Goal: Information Seeking & Learning: Learn about a topic

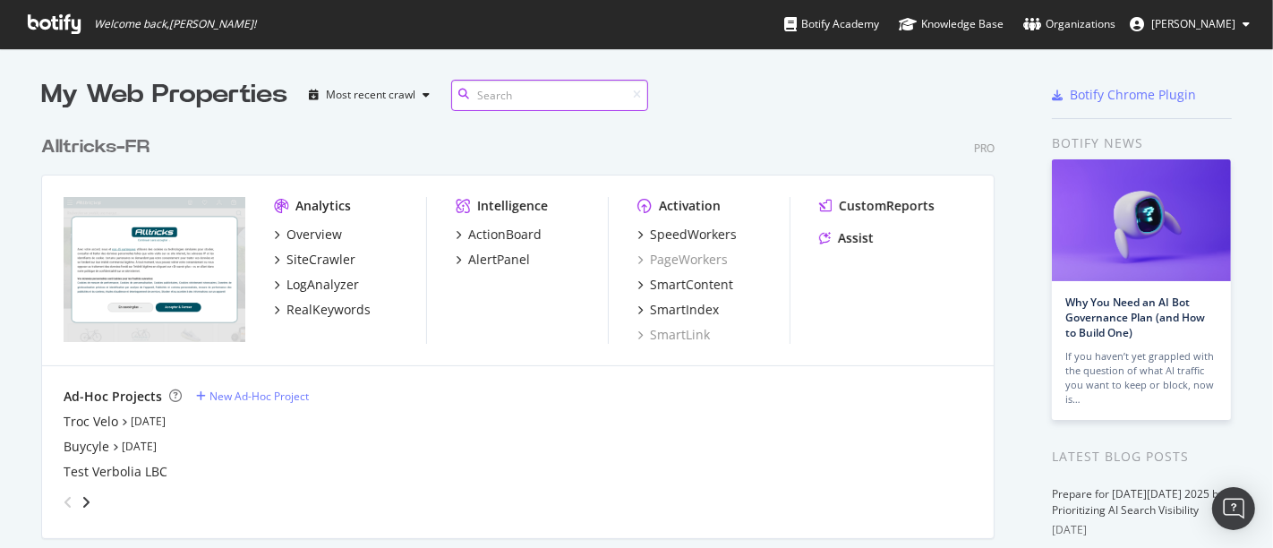
scroll to position [28, 0]
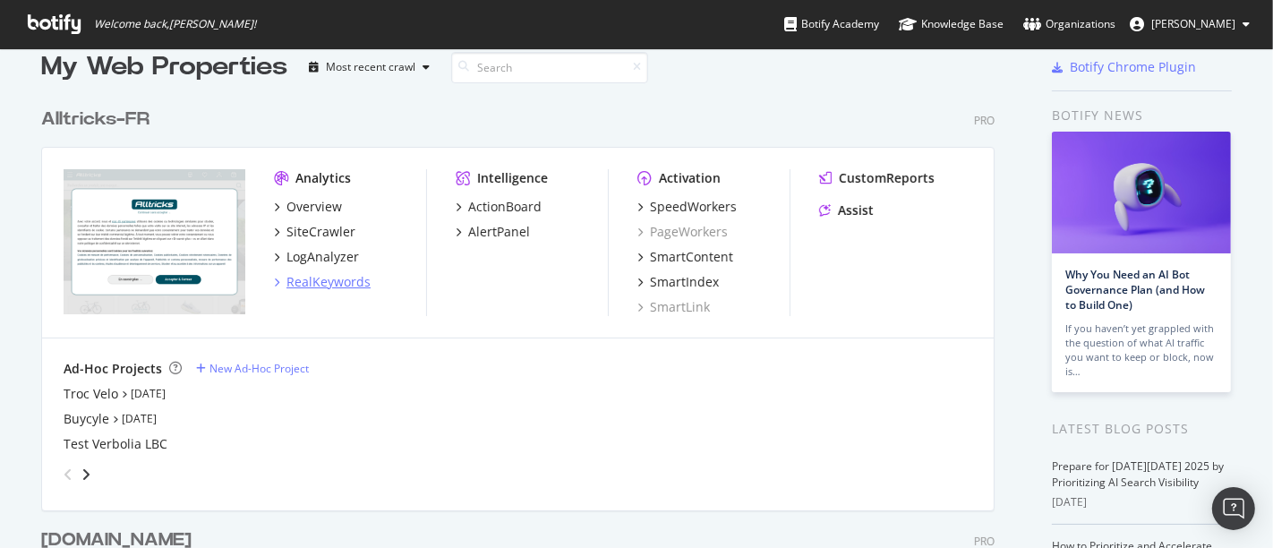
click at [309, 273] on div "RealKeywords" at bounding box center [329, 282] width 84 height 18
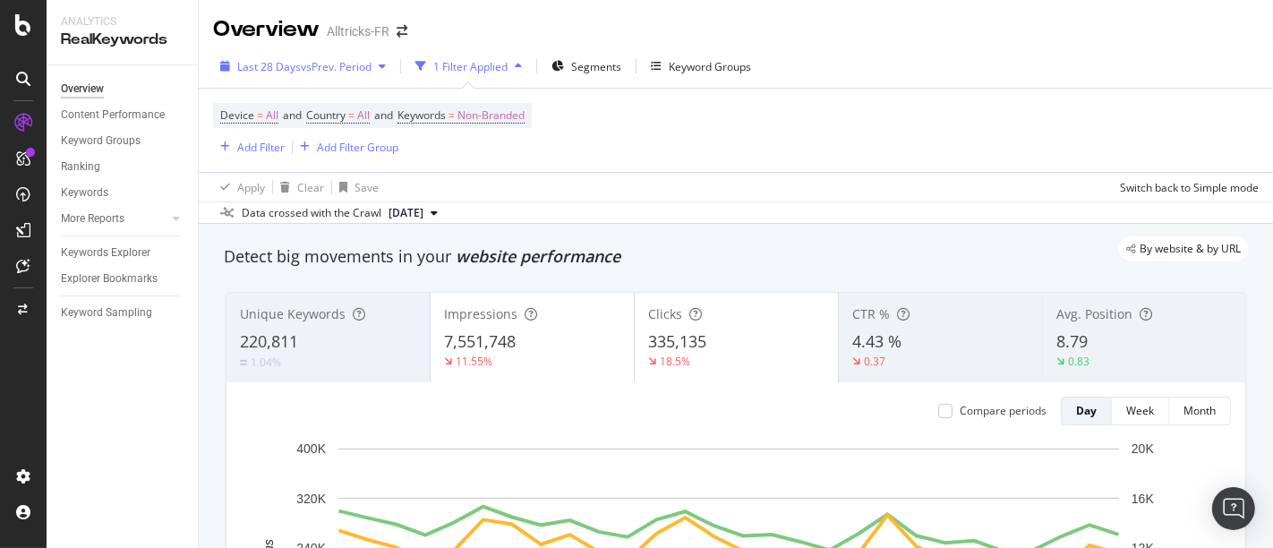
click at [340, 75] on div "Last 28 Days vs Prev. Period" at bounding box center [303, 66] width 180 height 27
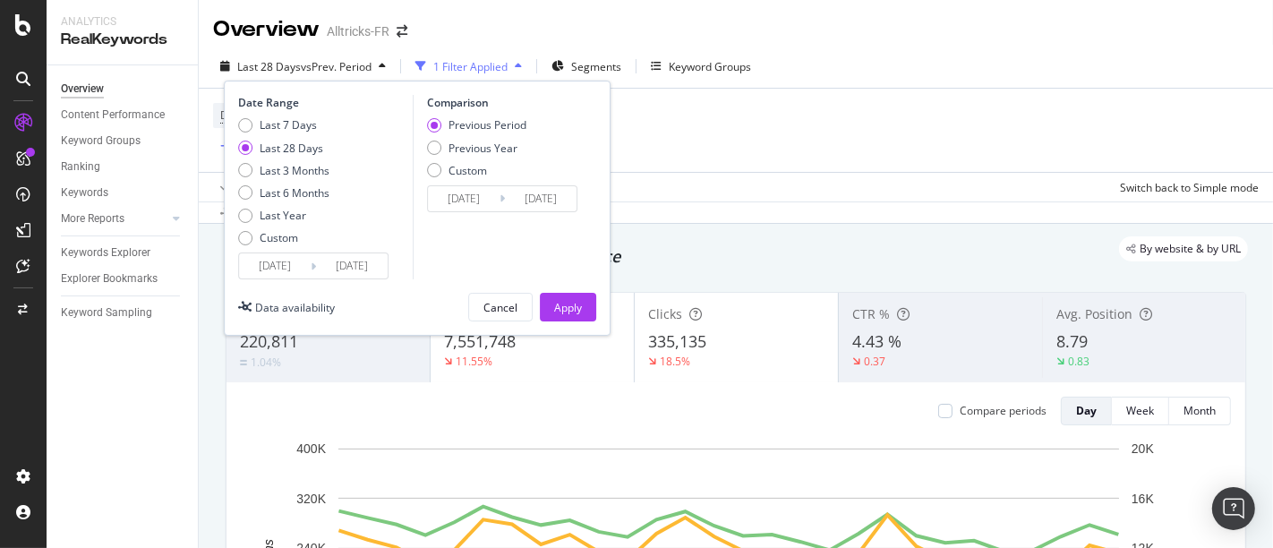
click at [275, 262] on input "[DATE]" at bounding box center [275, 265] width 72 height 25
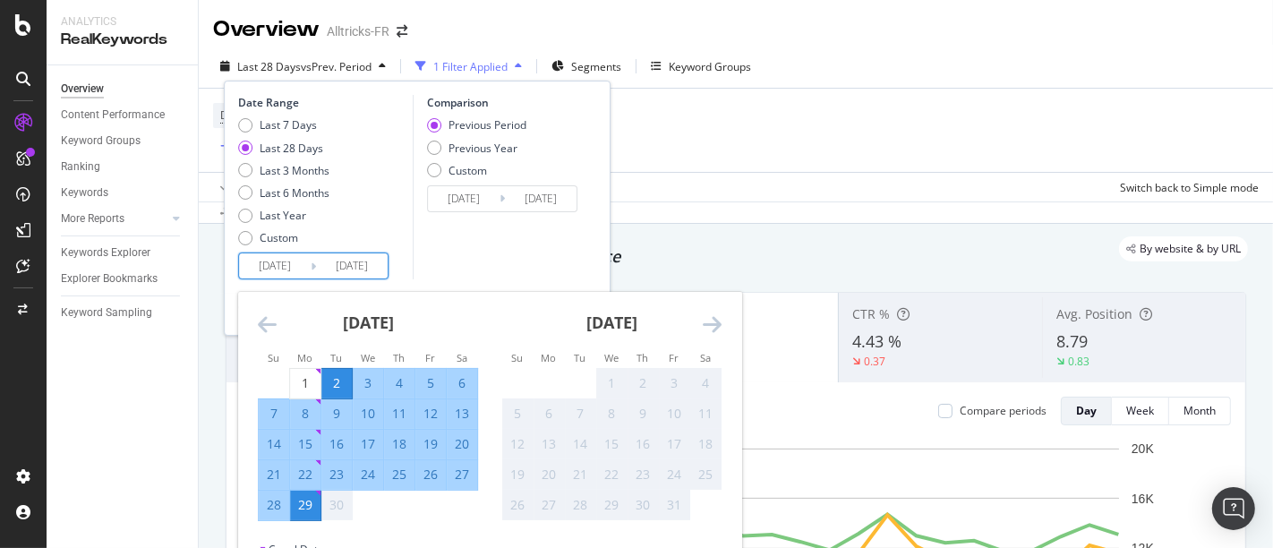
click at [261, 323] on icon "Move backward to switch to the previous month." at bounding box center [267, 323] width 19 height 21
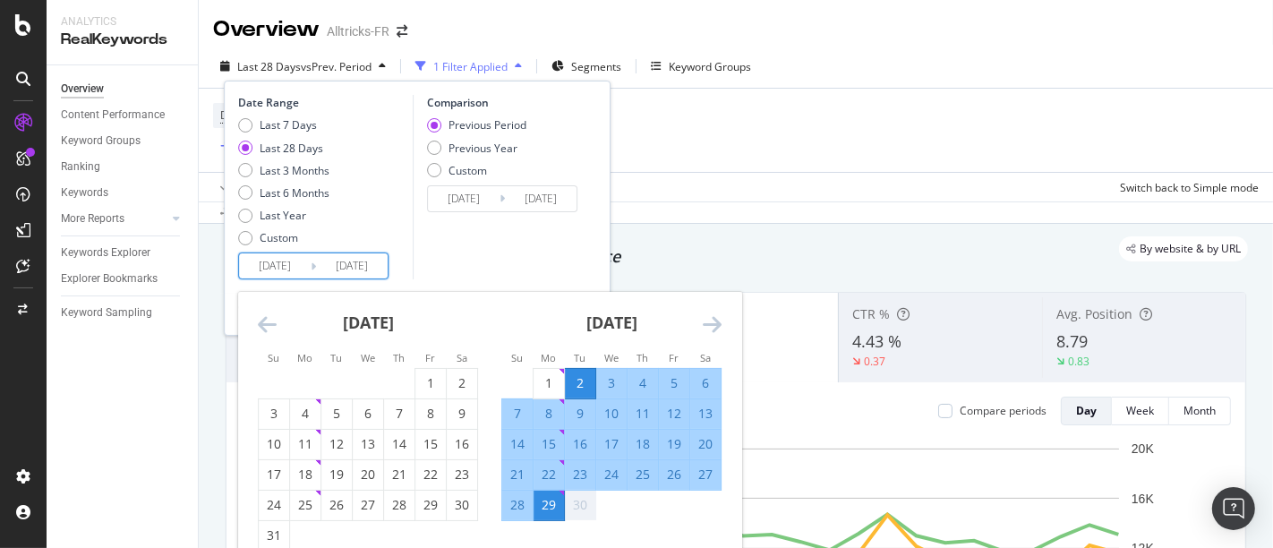
click at [261, 323] on icon "Move backward to switch to the previous month." at bounding box center [267, 323] width 19 height 21
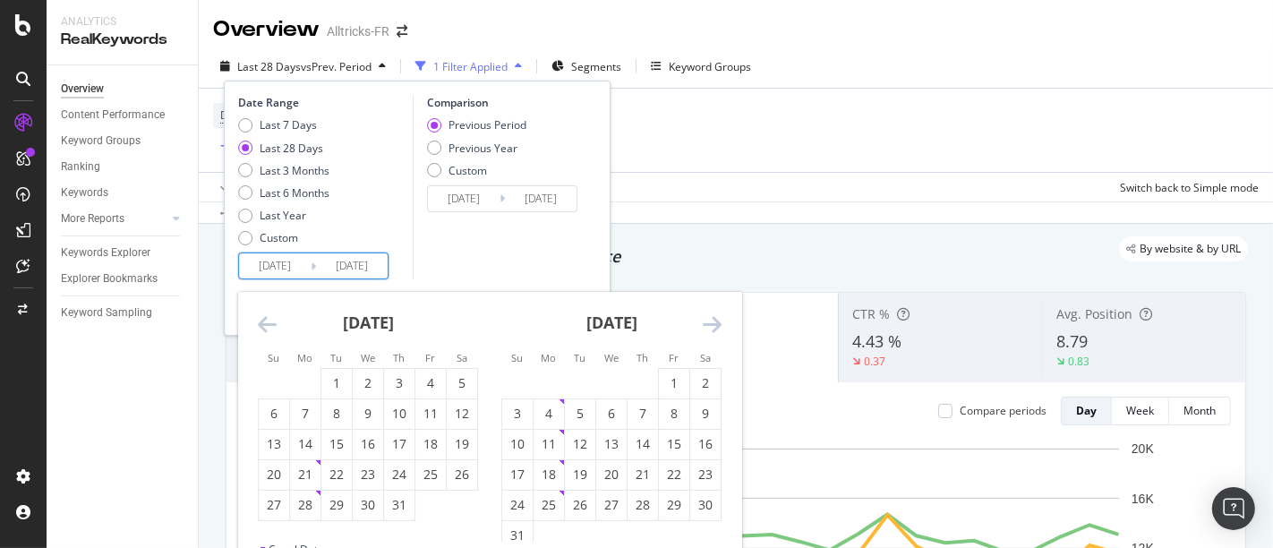
click at [249, 311] on div "[DATE] 1 2 3 4 5 6 7 8 9 10 11 12 13 14 15 16 17 18 19 20 21 22 23 24 25 26 27 …" at bounding box center [368, 406] width 244 height 229
click at [251, 313] on div "[DATE] 1 2 3 4 5 6 7 8 9 10 11 12 13 14 15 16 17 18 19 20 21 22 23 24 25 26 27 …" at bounding box center [368, 406] width 244 height 229
click at [265, 323] on icon "Move backward to switch to the previous month." at bounding box center [267, 323] width 19 height 21
click at [266, 386] on div "1" at bounding box center [274, 383] width 30 height 18
type input "[DATE]"
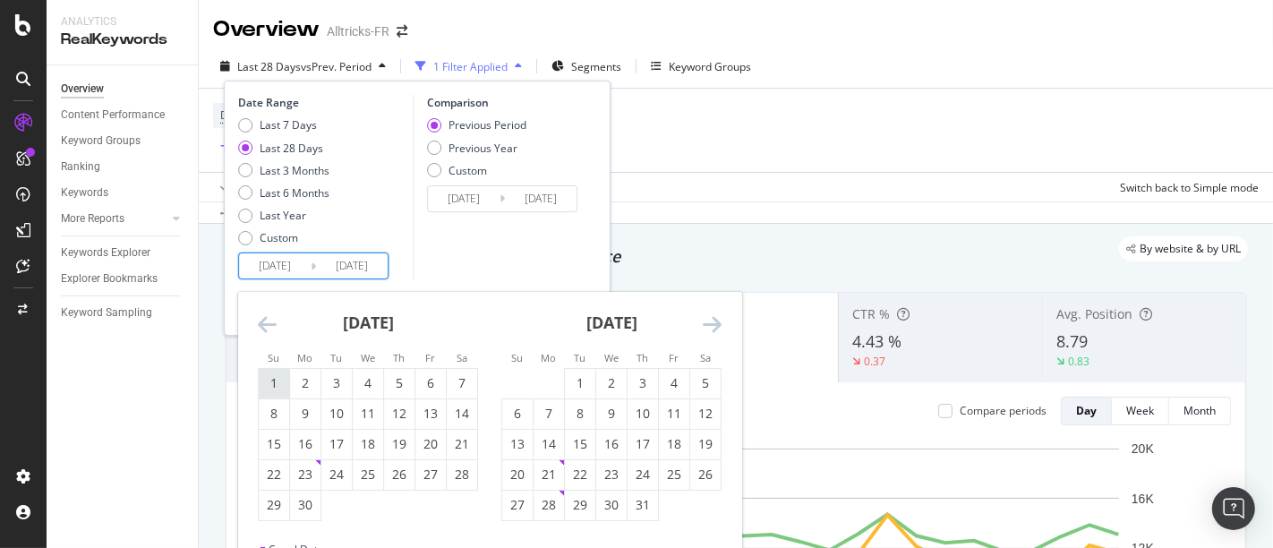
type input "[DATE]"
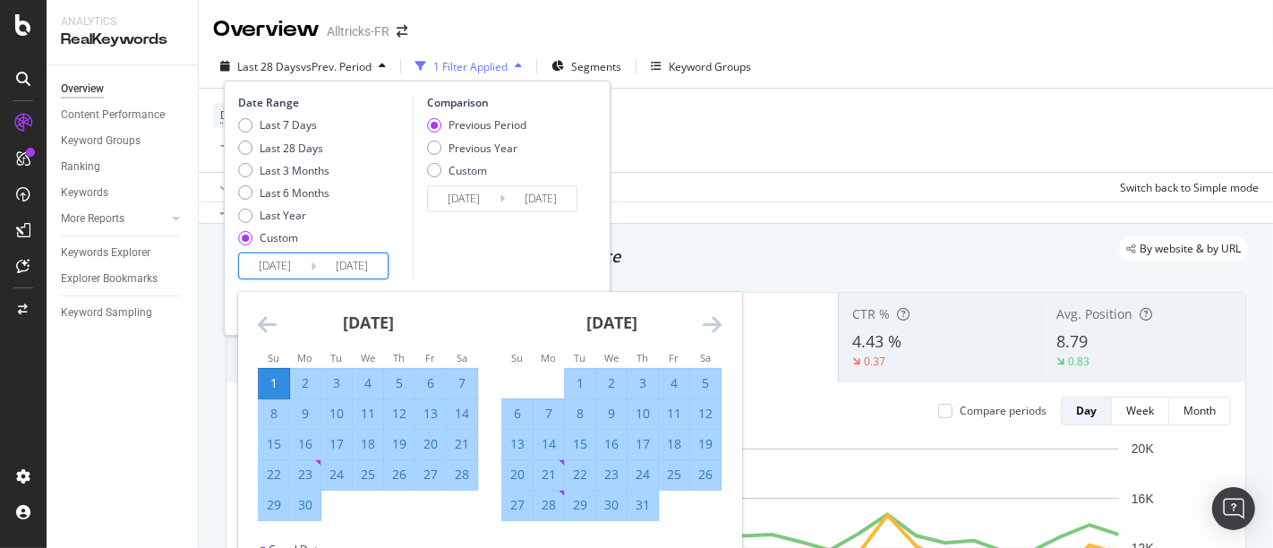
click at [707, 326] on icon "Move forward to switch to the next month." at bounding box center [712, 323] width 19 height 21
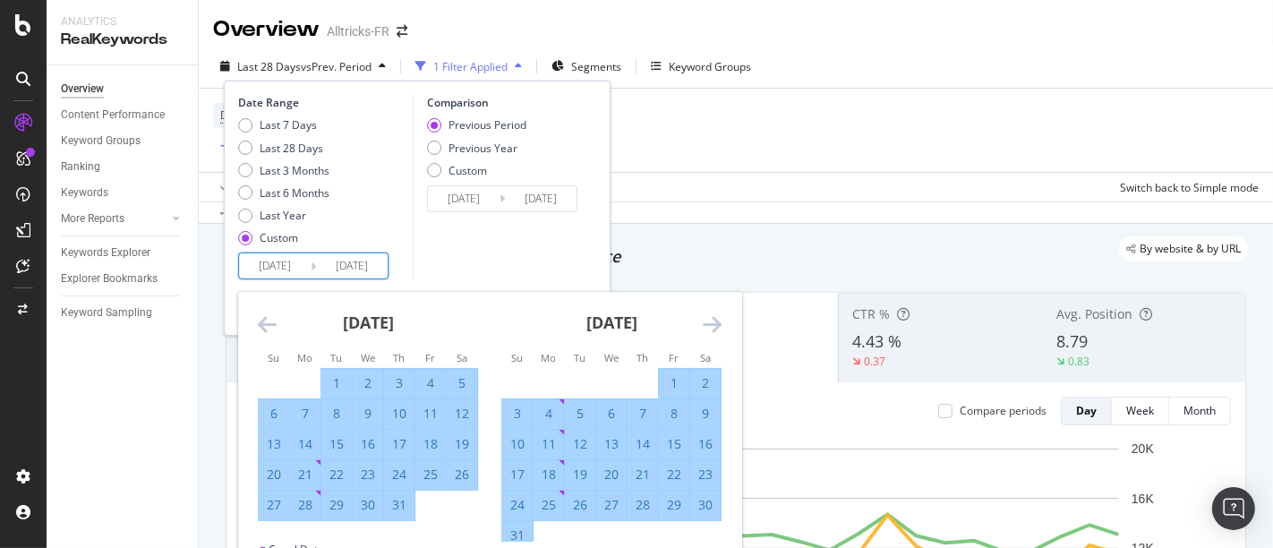
click at [524, 492] on div "31" at bounding box center [517, 536] width 30 height 18
type input "[DATE]"
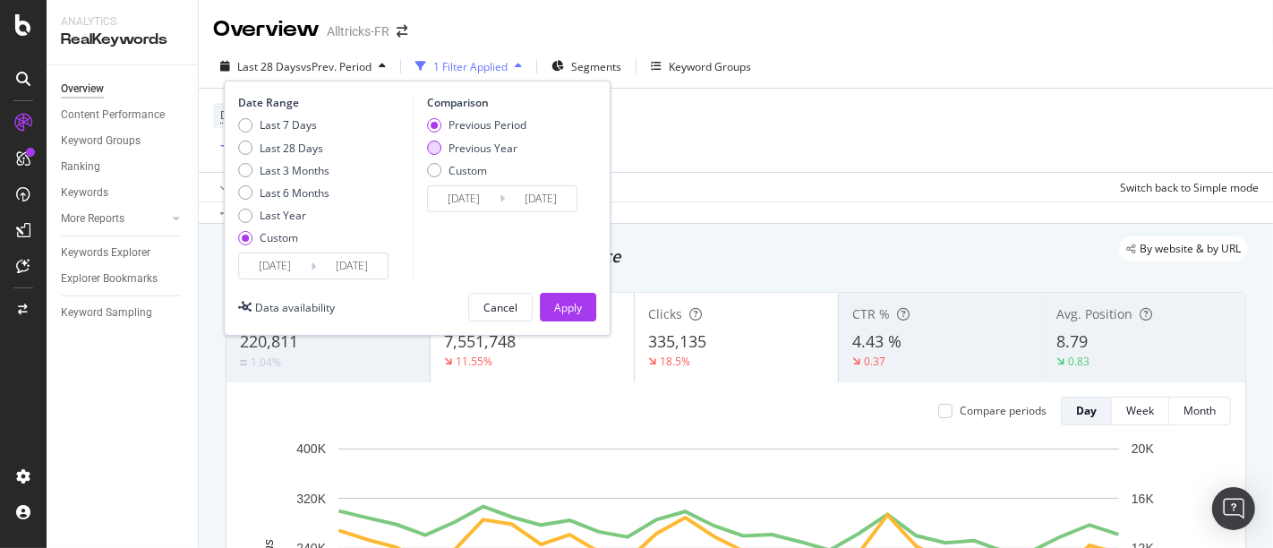
click at [481, 146] on div "Previous Year" at bounding box center [483, 148] width 69 height 15
type input "[DATE]"
click at [569, 301] on div "Apply" at bounding box center [568, 307] width 28 height 15
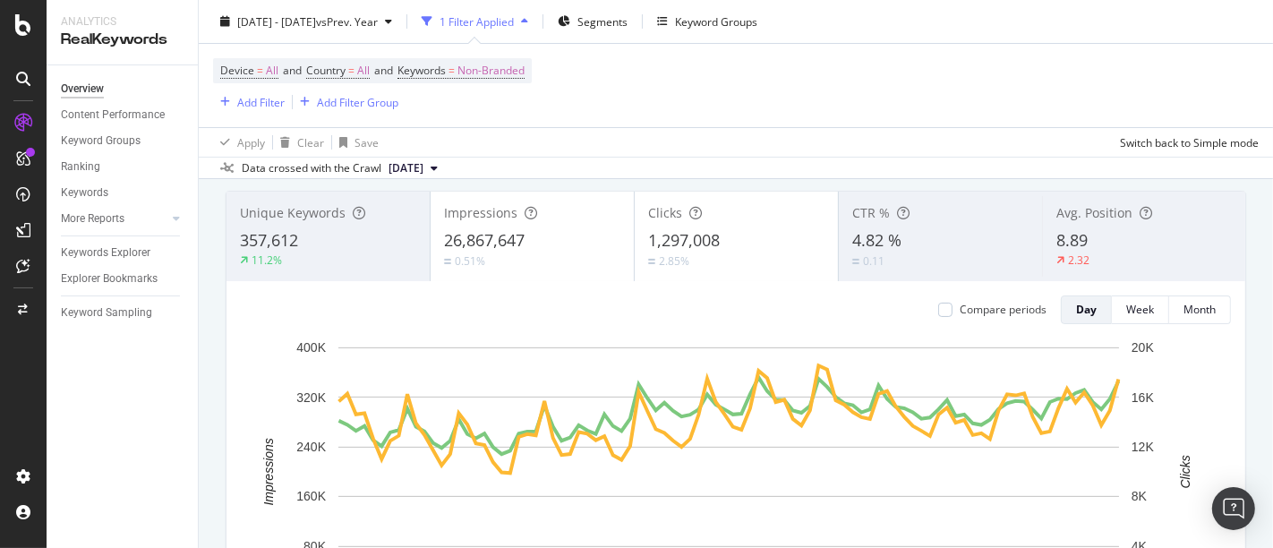
scroll to position [105, 0]
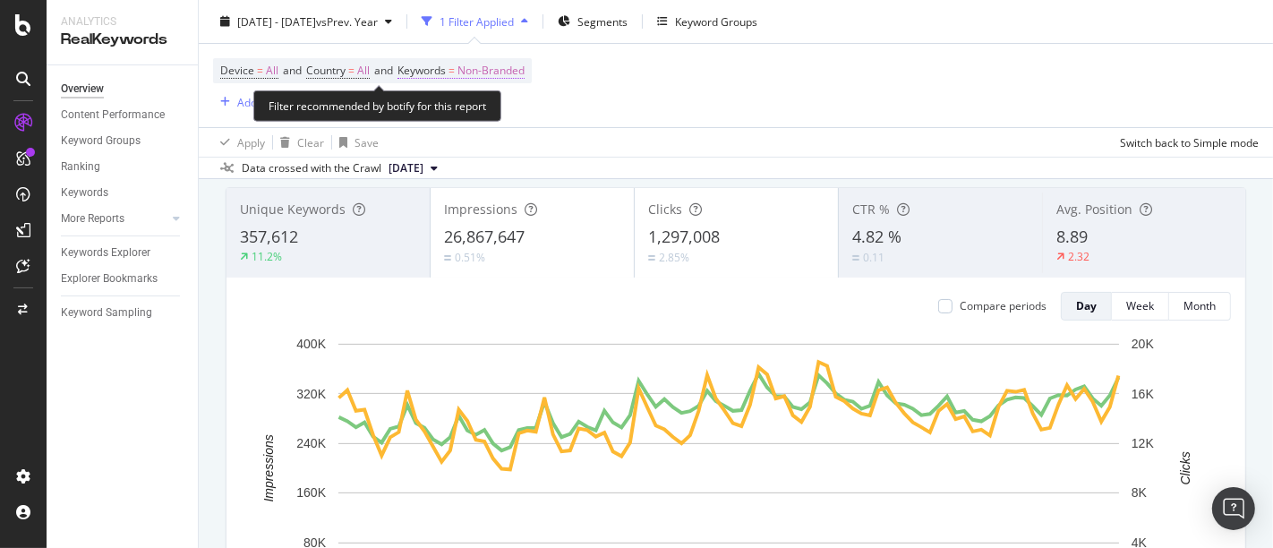
click at [484, 72] on span "Non-Branded" at bounding box center [491, 70] width 67 height 25
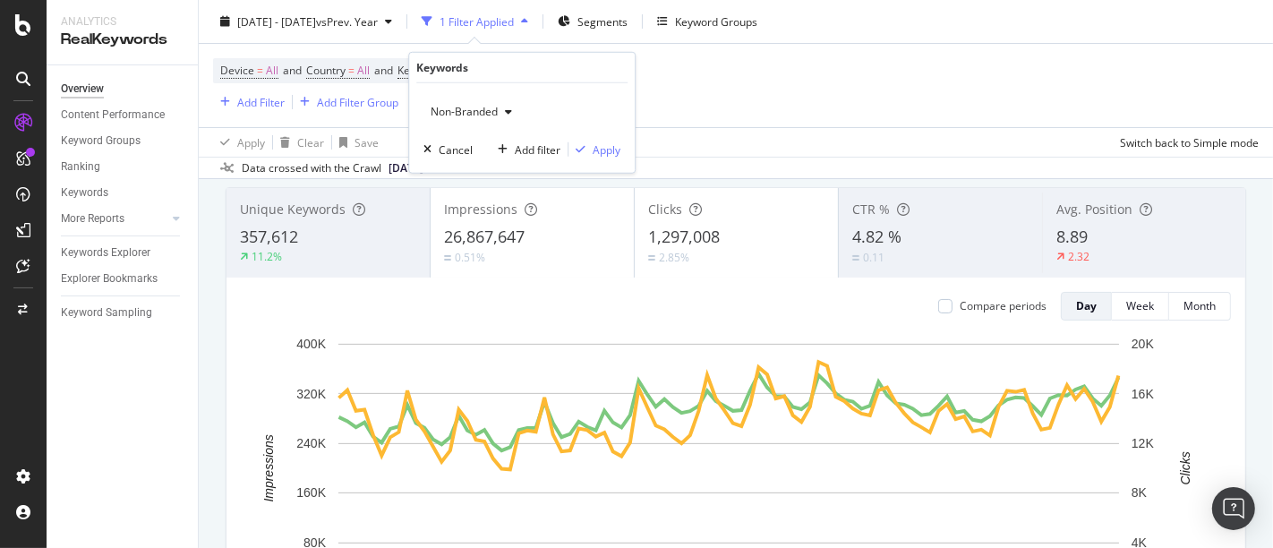
click at [466, 109] on span "Non-Branded" at bounding box center [461, 111] width 74 height 15
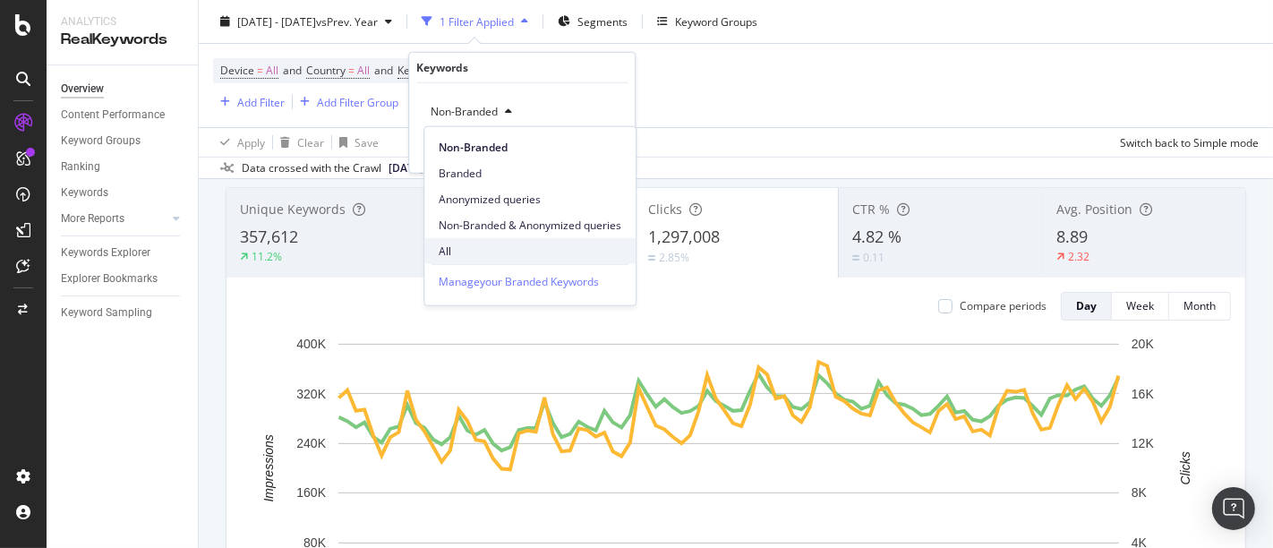
click at [450, 252] on span "All" at bounding box center [530, 251] width 183 height 16
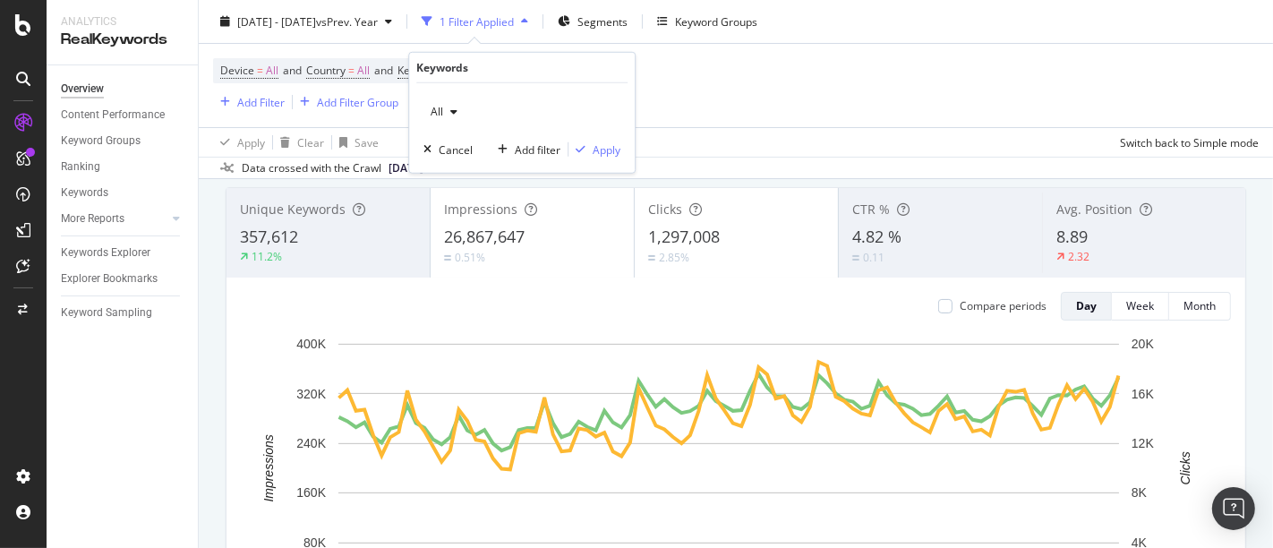
click at [603, 139] on div "All Cancel Add filter Apply" at bounding box center [522, 128] width 226 height 90
click at [596, 153] on div "Apply" at bounding box center [607, 148] width 28 height 15
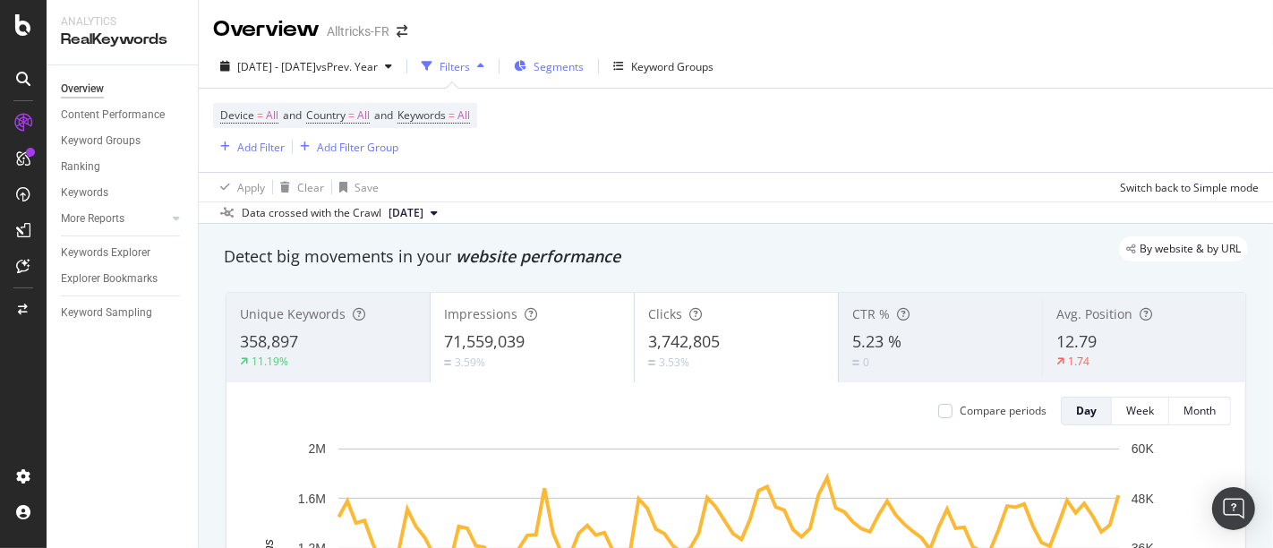
click at [584, 70] on span "Segments" at bounding box center [559, 66] width 50 height 15
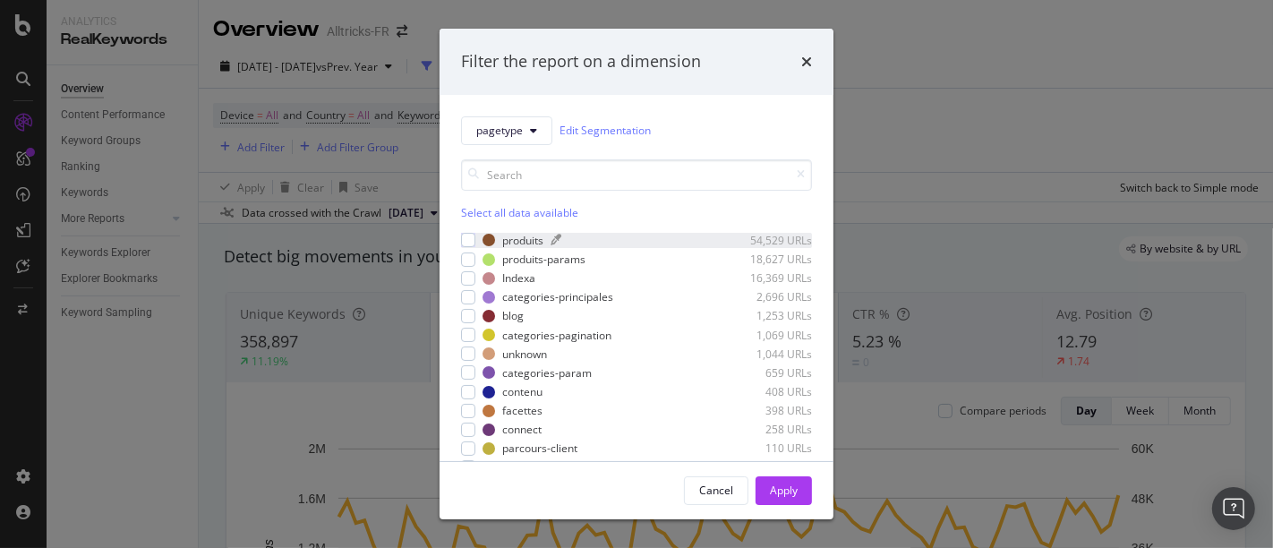
click at [517, 234] on div "produits" at bounding box center [522, 240] width 41 height 15
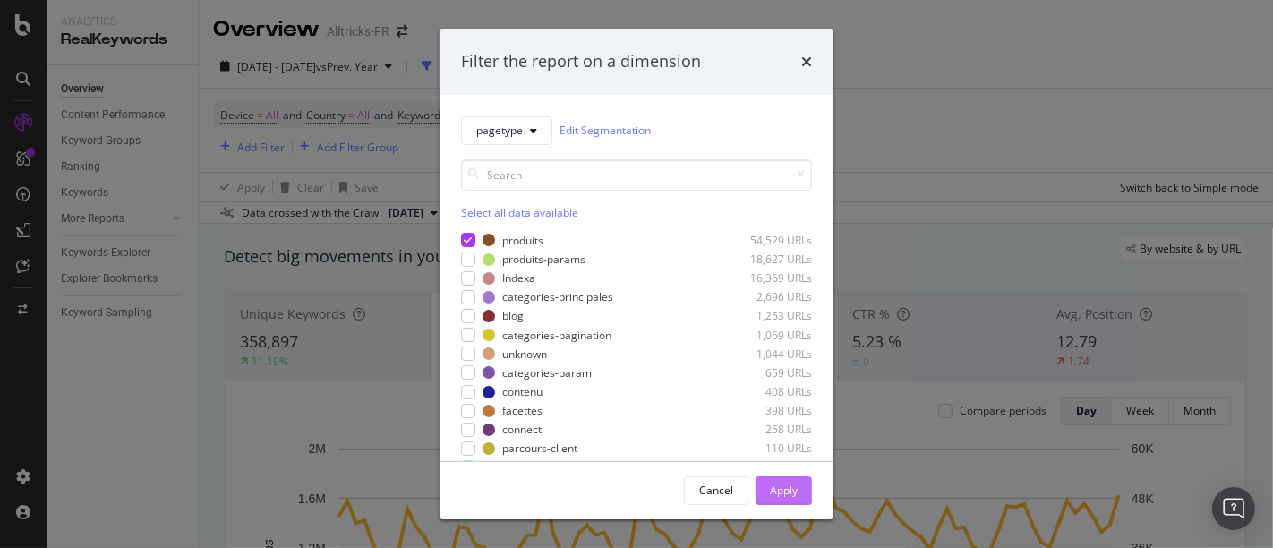
click at [787, 492] on div "Apply" at bounding box center [784, 490] width 28 height 27
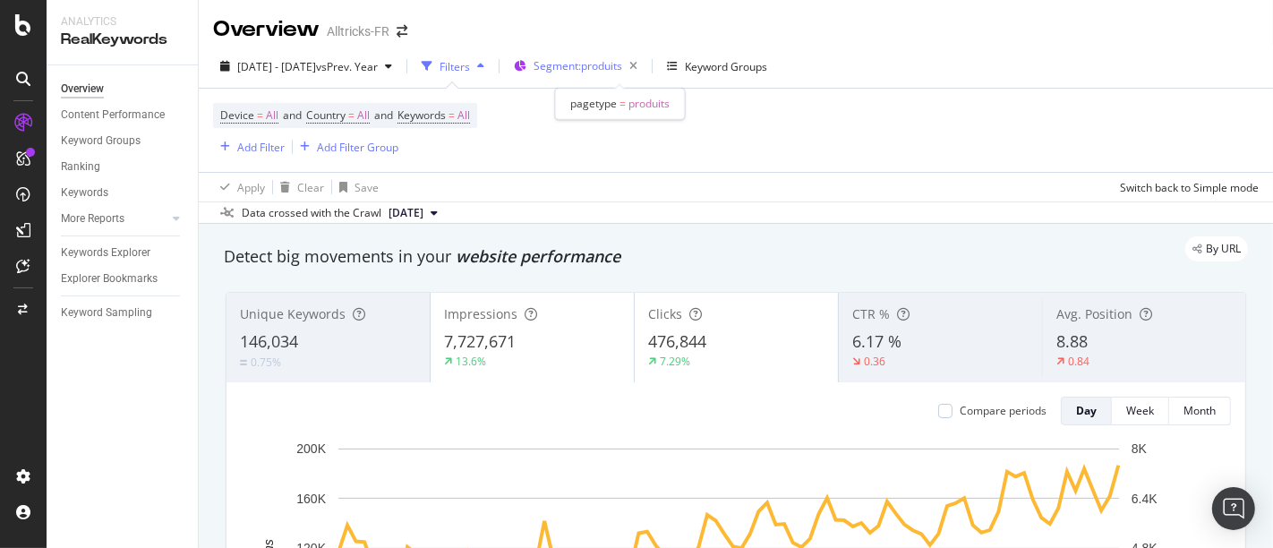
click at [604, 70] on span "Segment: produits" at bounding box center [578, 65] width 89 height 15
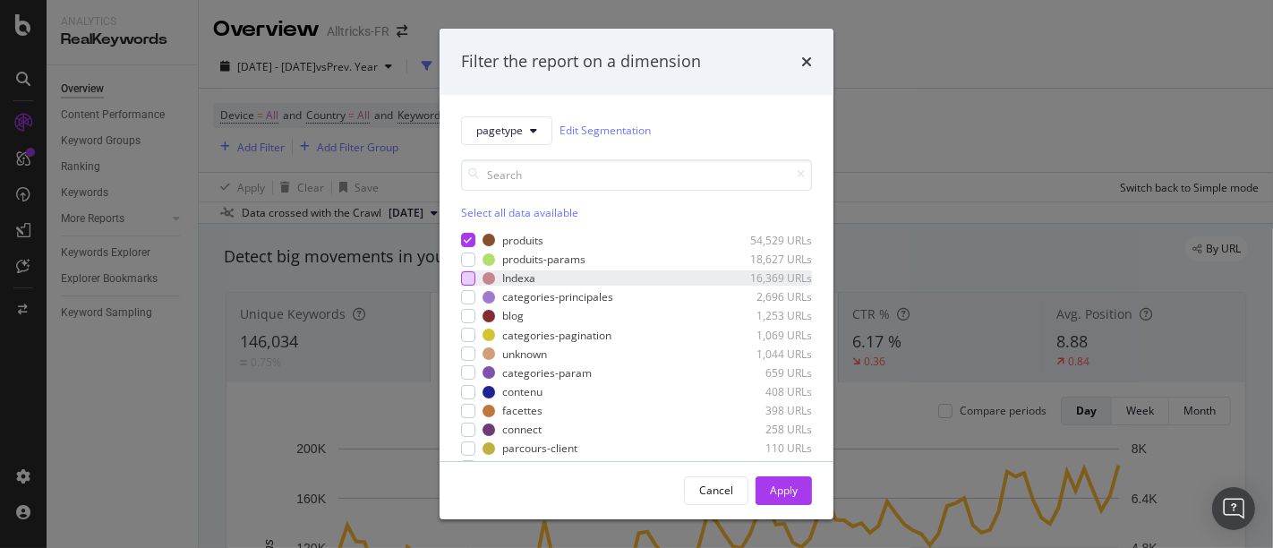
click at [463, 279] on div "modal" at bounding box center [468, 278] width 14 height 14
click at [770, 482] on div "Apply" at bounding box center [784, 490] width 28 height 27
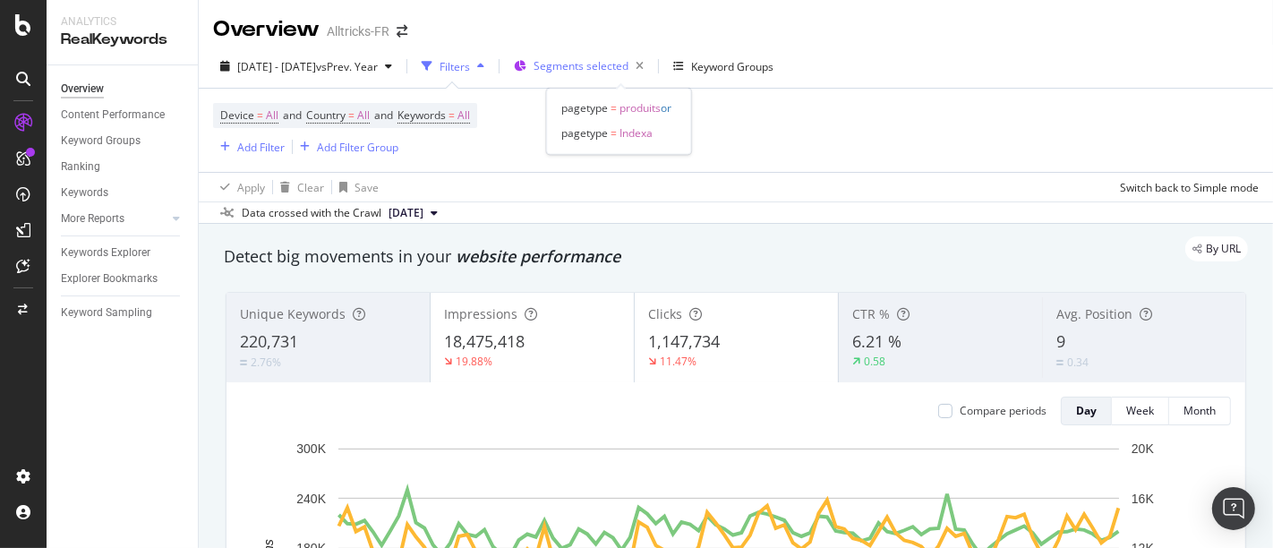
click at [615, 64] on span "Segments selected" at bounding box center [581, 65] width 95 height 15
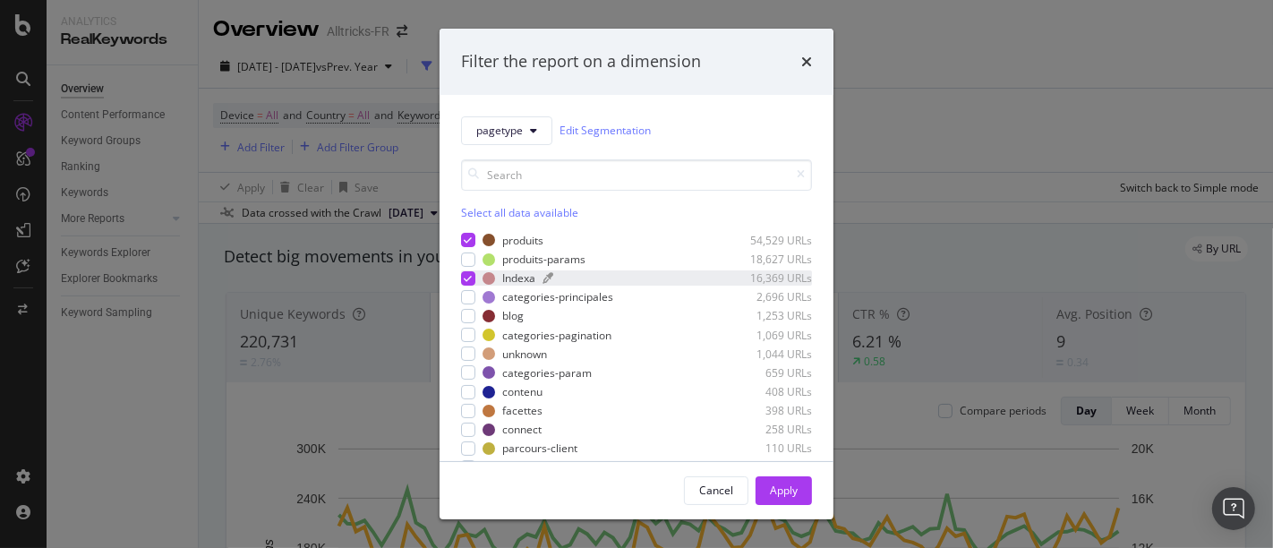
click at [536, 282] on div "Indexa 16,369 URLs" at bounding box center [648, 277] width 330 height 15
click at [796, 488] on div "Apply" at bounding box center [784, 490] width 28 height 15
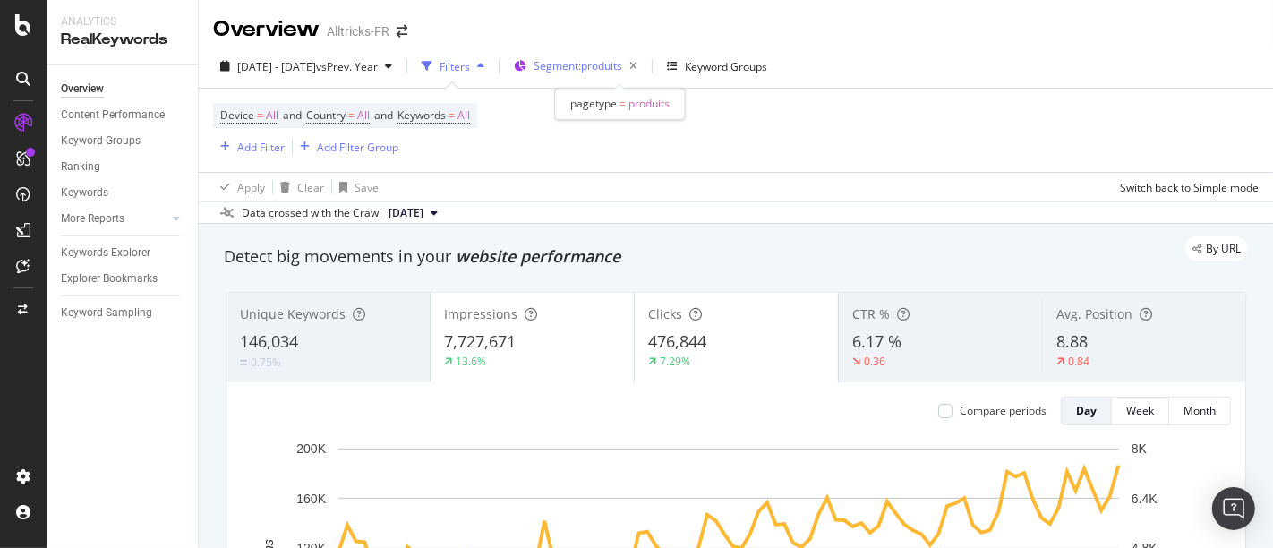
click at [595, 69] on span "Segment: produits" at bounding box center [578, 65] width 89 height 15
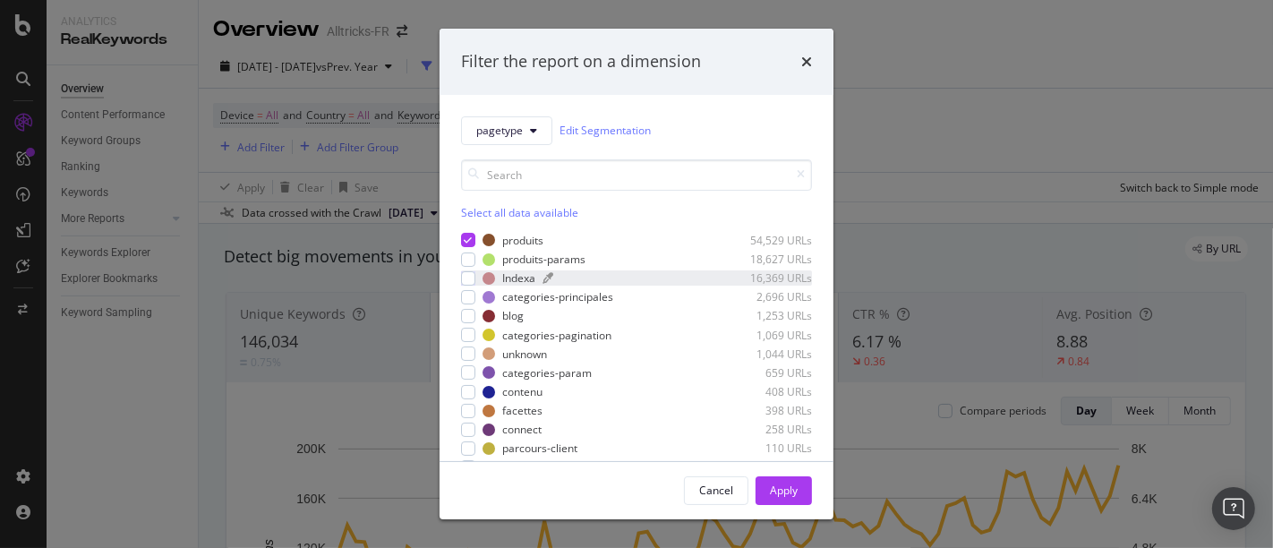
click at [495, 278] on div "Indexa 16,369 URLs" at bounding box center [648, 277] width 330 height 15
click at [467, 295] on div "modal" at bounding box center [468, 297] width 14 height 14
click at [780, 486] on div "Apply" at bounding box center [784, 490] width 28 height 15
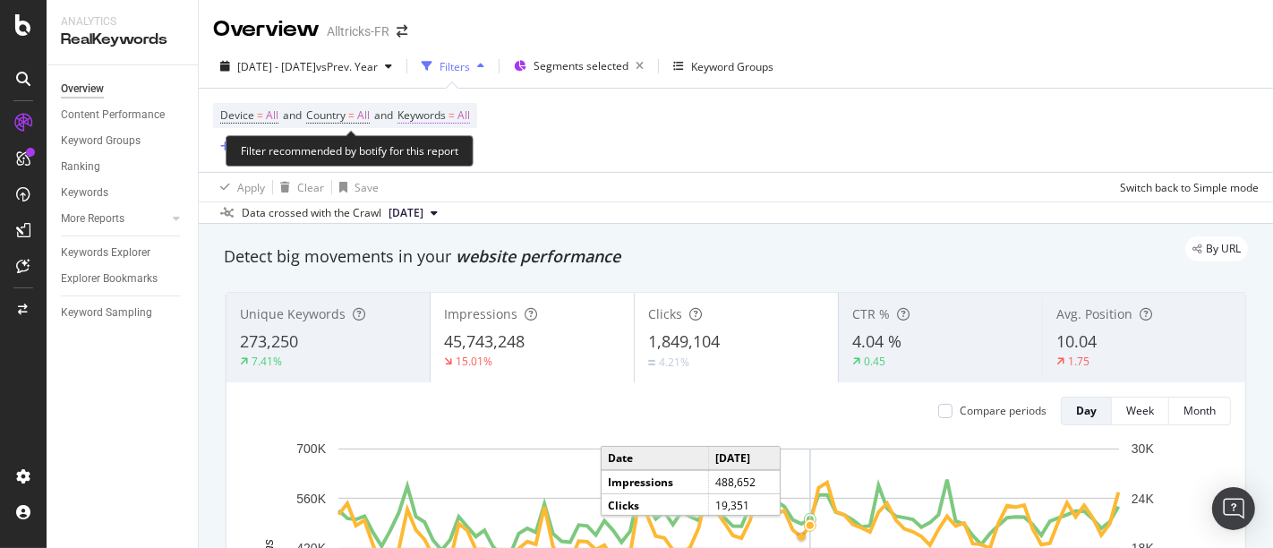
click at [458, 109] on span "Keywords = All" at bounding box center [434, 115] width 73 height 16
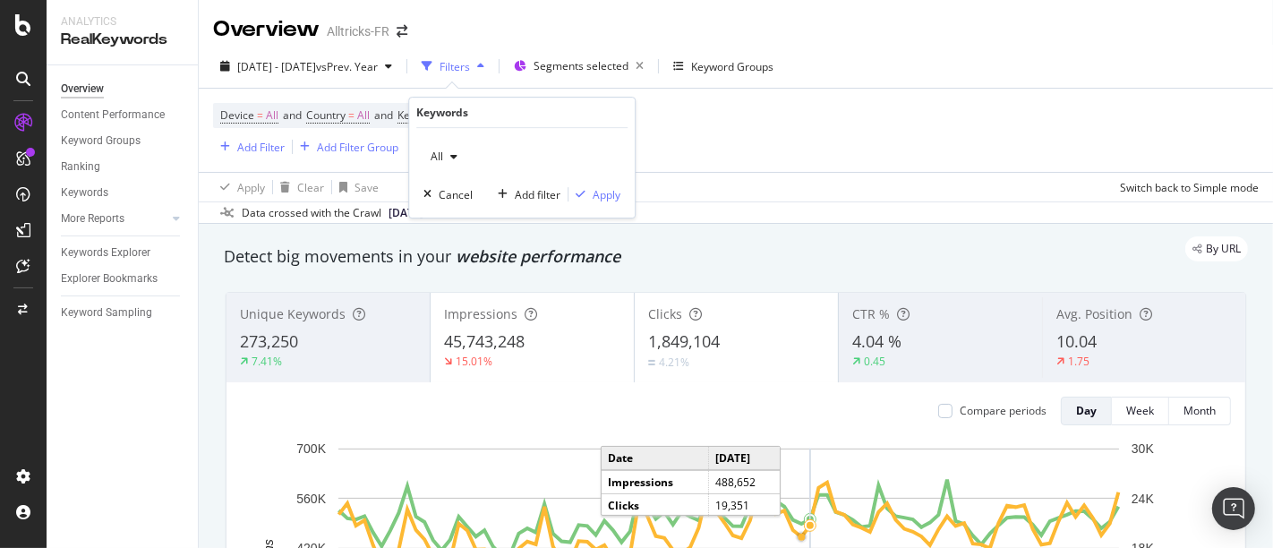
click at [452, 161] on div "All" at bounding box center [444, 156] width 41 height 27
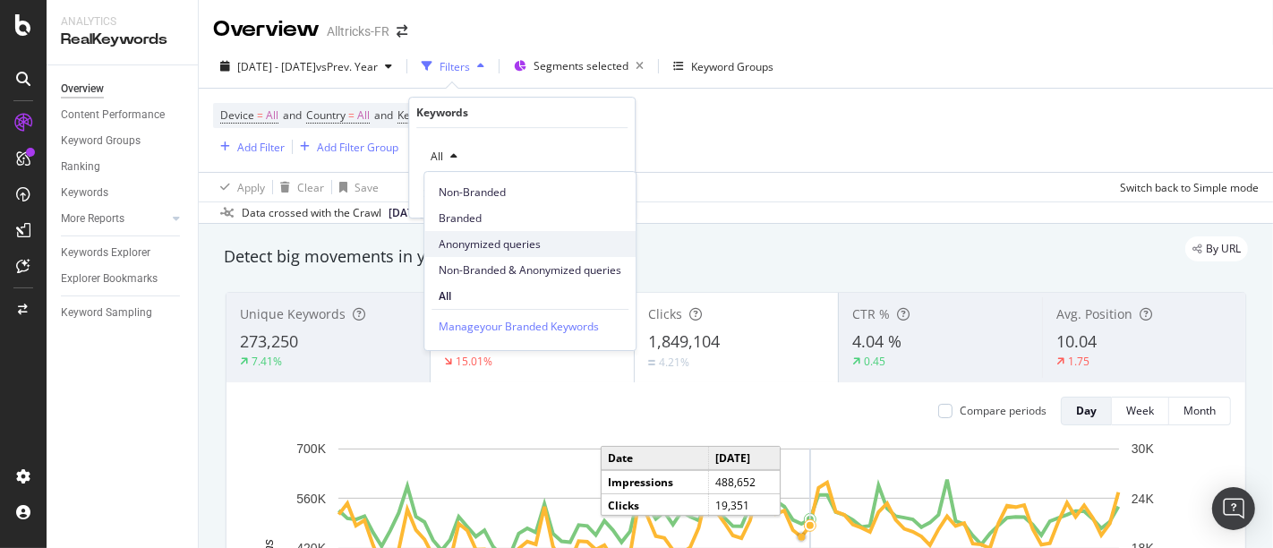
click at [486, 246] on span "Anonymized queries" at bounding box center [530, 244] width 183 height 16
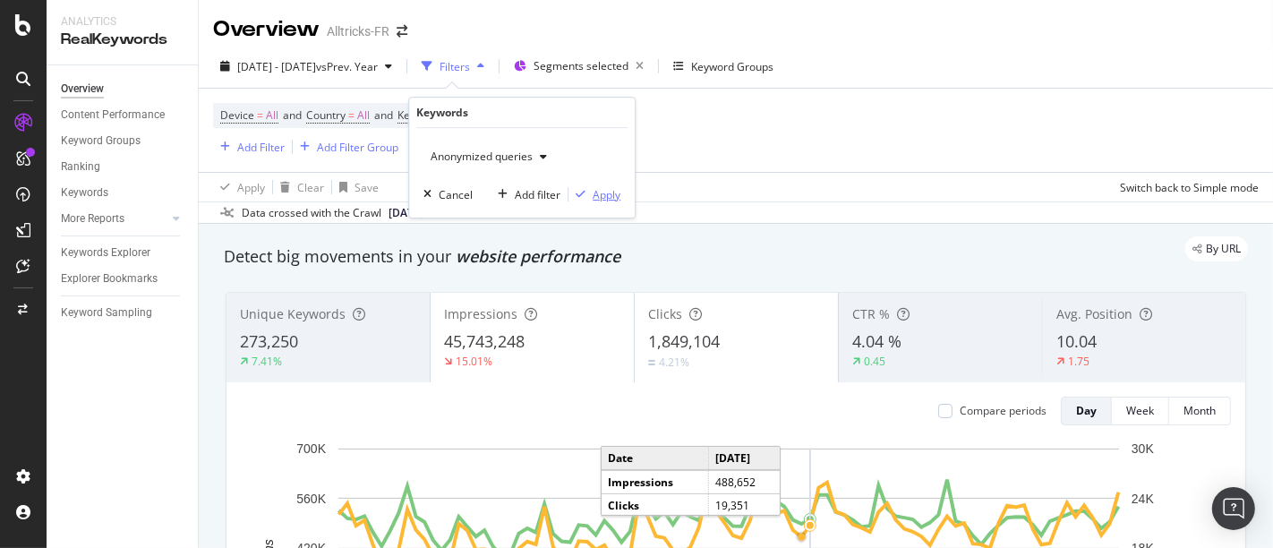
click at [605, 193] on div "Apply" at bounding box center [607, 194] width 28 height 15
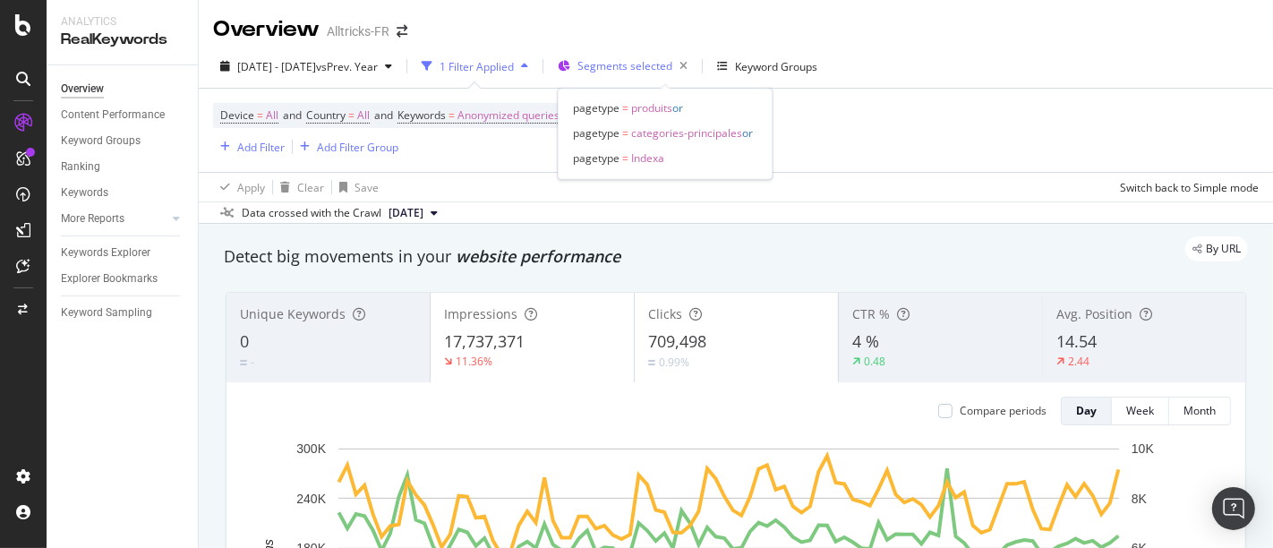
click at [655, 73] on span "Segments selected" at bounding box center [625, 65] width 95 height 15
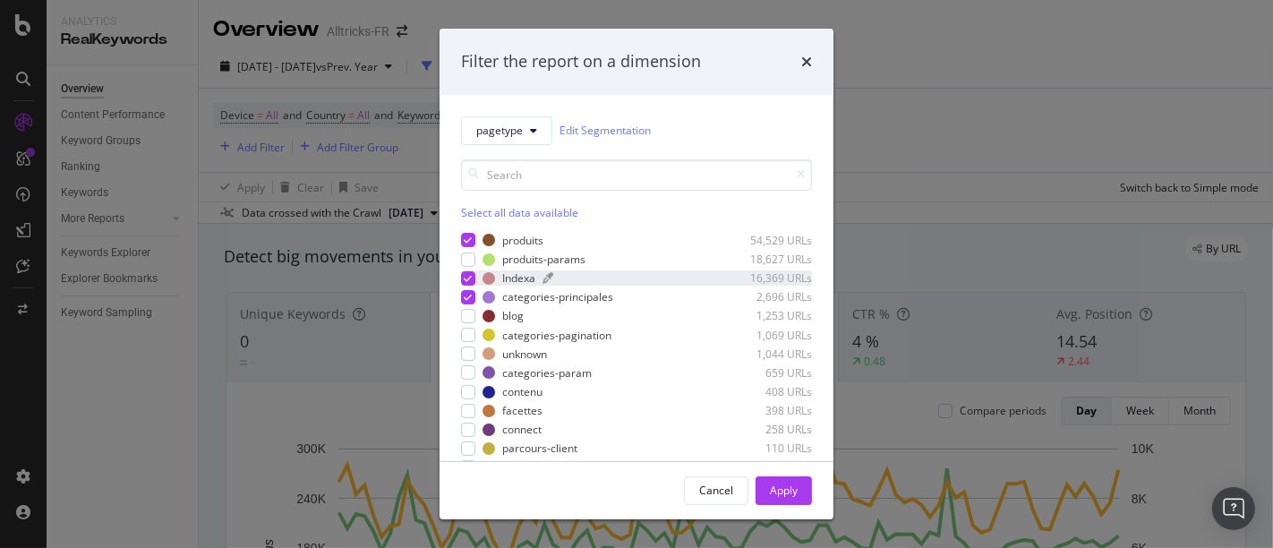
click at [541, 280] on div "Indexa 16,369 URLs" at bounding box center [648, 277] width 330 height 15
click at [518, 297] on div "categories-principales" at bounding box center [557, 296] width 111 height 15
click at [781, 489] on div "Apply" at bounding box center [784, 490] width 28 height 15
